Goal: Transaction & Acquisition: Purchase product/service

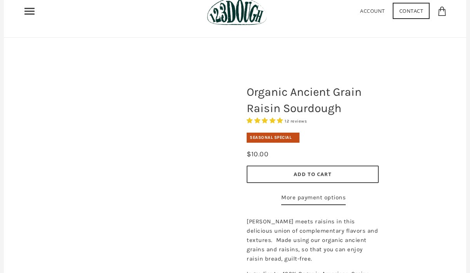
scroll to position [35, 0]
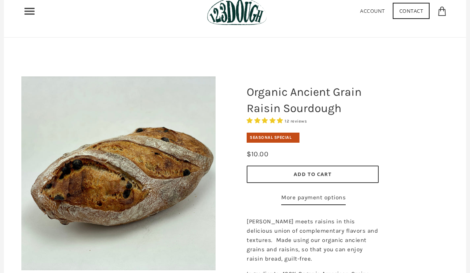
click at [325, 174] on span "Add to Cart" at bounding box center [313, 174] width 38 height 7
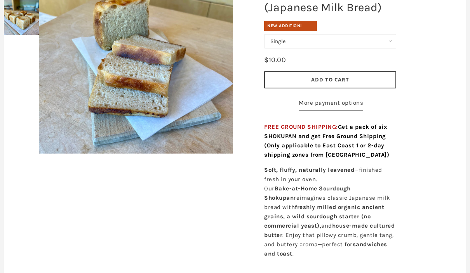
scroll to position [152, 0]
click at [345, 77] on span "Add to Cart" at bounding box center [330, 80] width 38 height 7
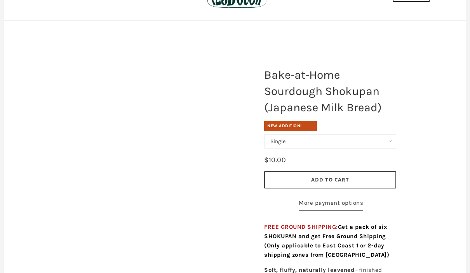
scroll to position [54, 0]
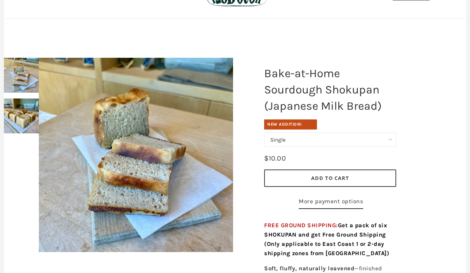
click at [392, 138] on select "Single Set of 6" at bounding box center [330, 140] width 132 height 14
select select "Set of 6"
click at [360, 178] on button "Add to Cart" at bounding box center [330, 178] width 132 height 17
